Goal: Complete application form

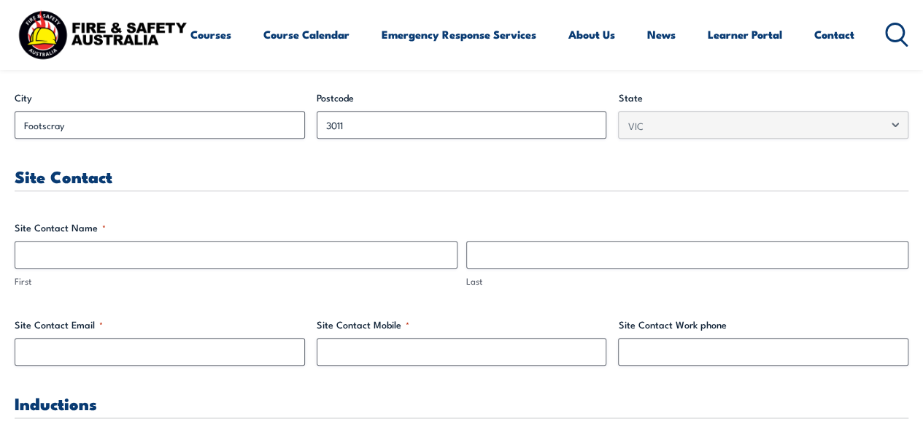
scroll to position [632, 0]
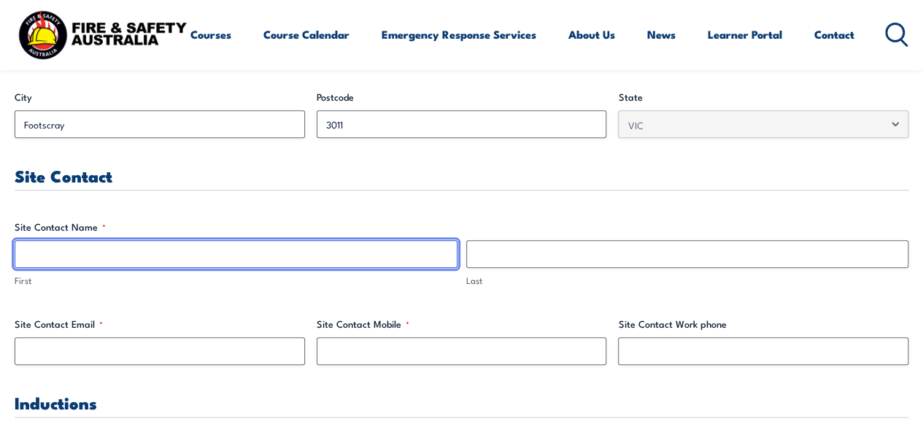
click at [123, 258] on input "First" at bounding box center [236, 254] width 443 height 28
type input "Nic"
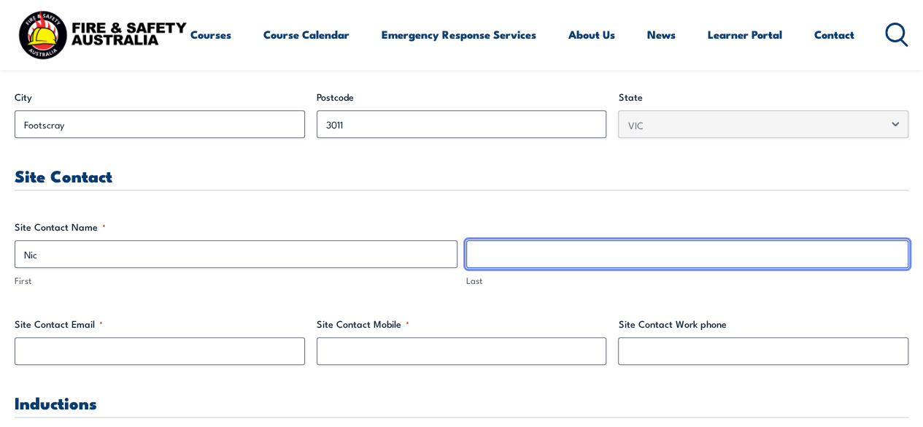
click at [490, 262] on input "Last" at bounding box center [687, 254] width 443 height 28
type input "[PERSON_NAME]"
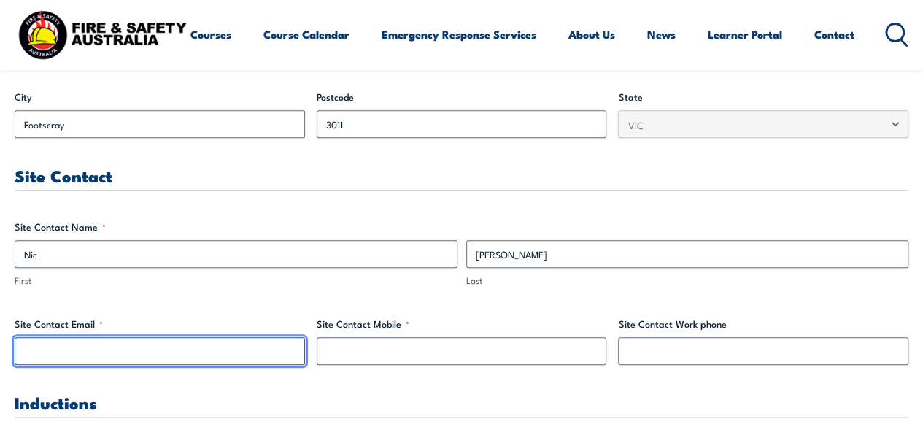
click at [249, 357] on input "Site Contact Email *" at bounding box center [160, 351] width 290 height 28
type input "[EMAIL_ADDRESS][DOMAIN_NAME]"
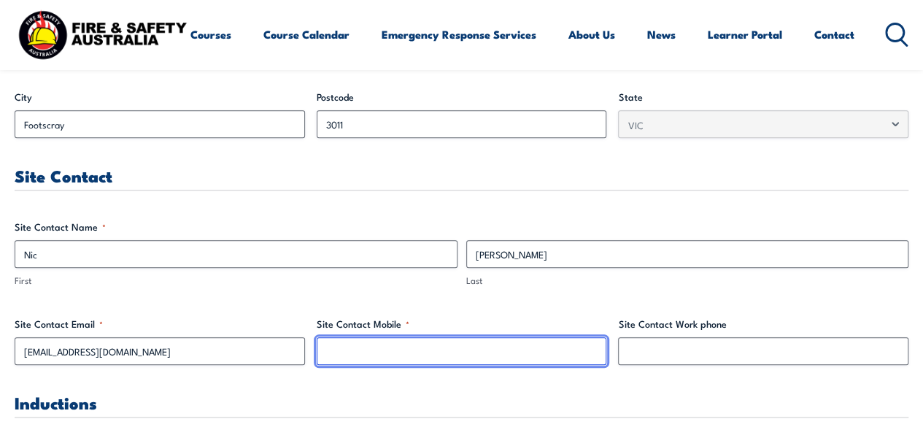
click at [339, 360] on input "Site Contact Mobile *" at bounding box center [462, 351] width 290 height 28
type input "0417145131"
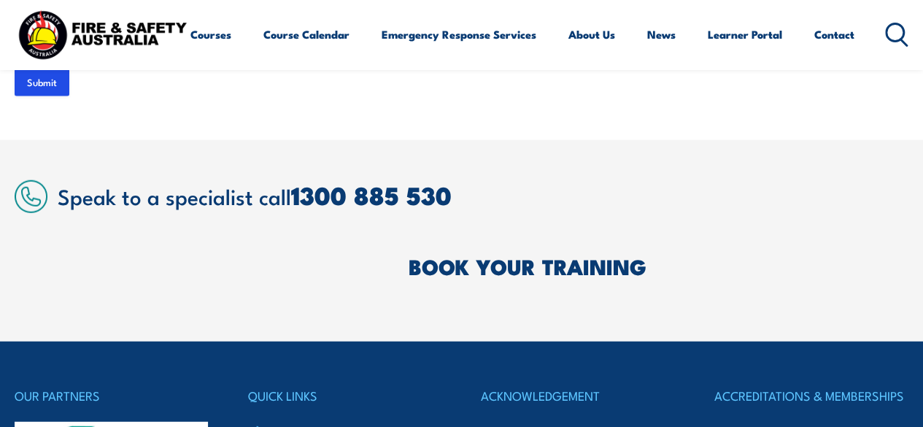
scroll to position [4364, 0]
